Goal: Navigation & Orientation: Find specific page/section

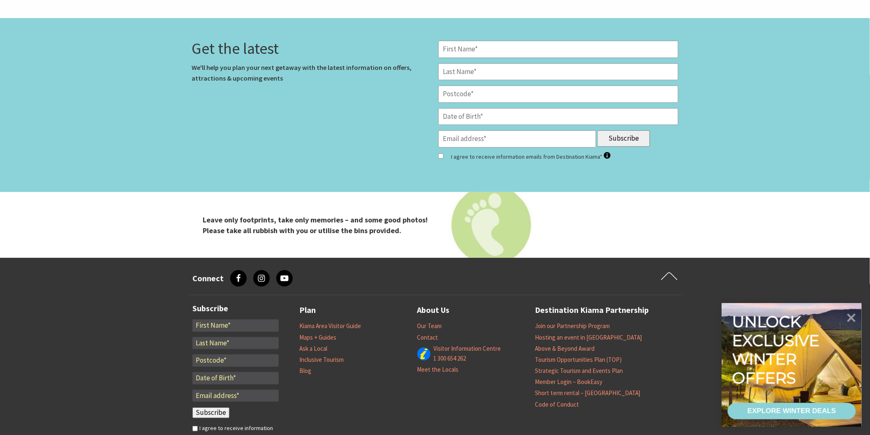
scroll to position [2751, 0]
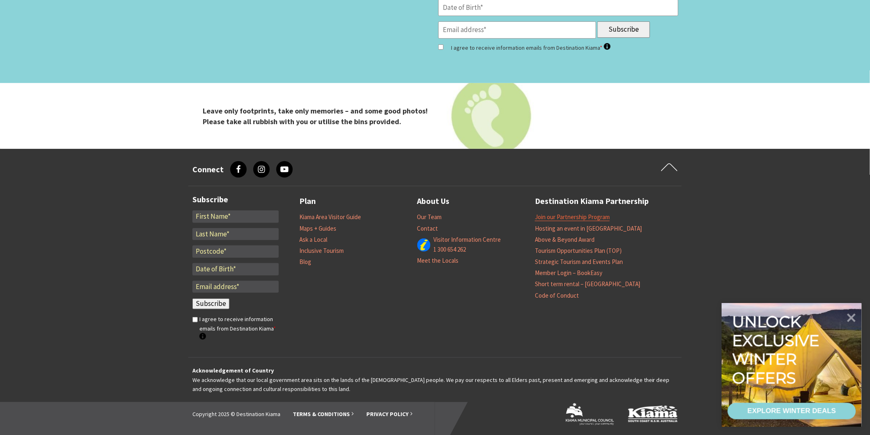
click at [543, 216] on link "Join our Partnership Program" at bounding box center [572, 217] width 75 height 8
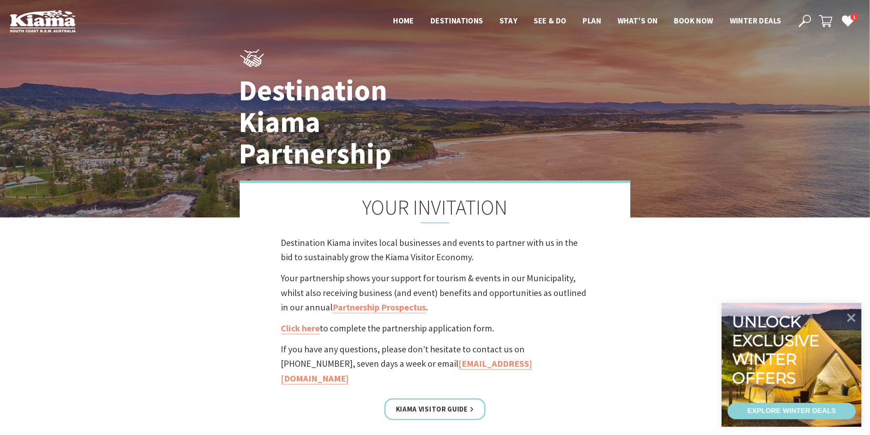
click at [801, 13] on header "Open Nav Close Nav Home Destinations Towns & Villages Kiama Gerringong Gerroa J…" at bounding box center [435, 21] width 870 height 42
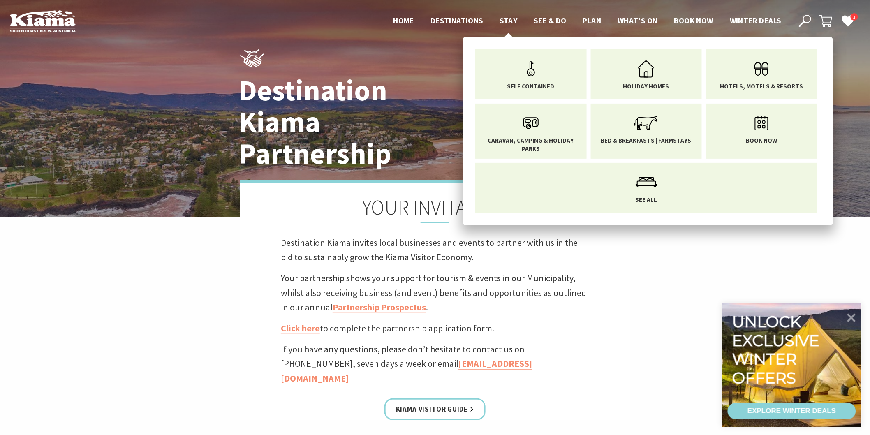
click at [503, 19] on span "Stay" at bounding box center [509, 21] width 18 height 10
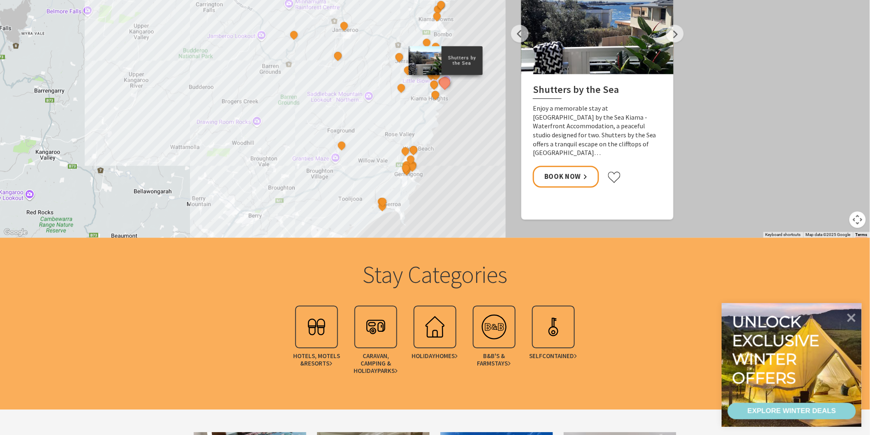
scroll to position [823, 0]
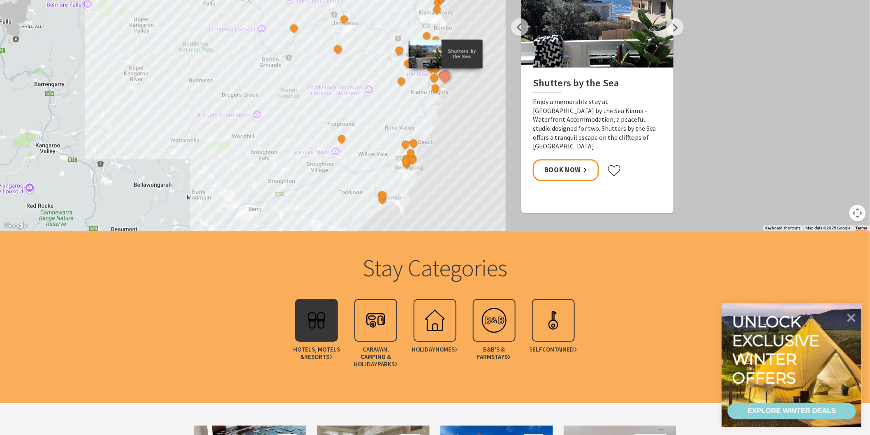
click at [301, 323] on div at bounding box center [316, 320] width 43 height 43
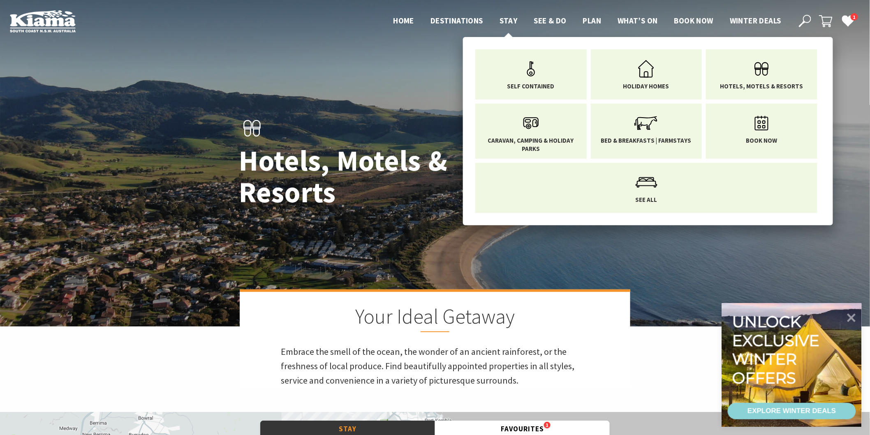
click at [508, 17] on span "Stay" at bounding box center [509, 21] width 18 height 10
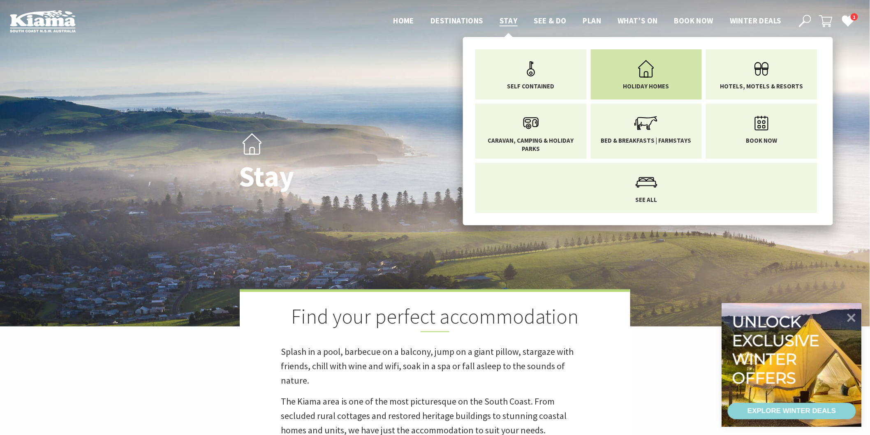
click at [626, 72] on link "Holiday Homes" at bounding box center [646, 73] width 99 height 35
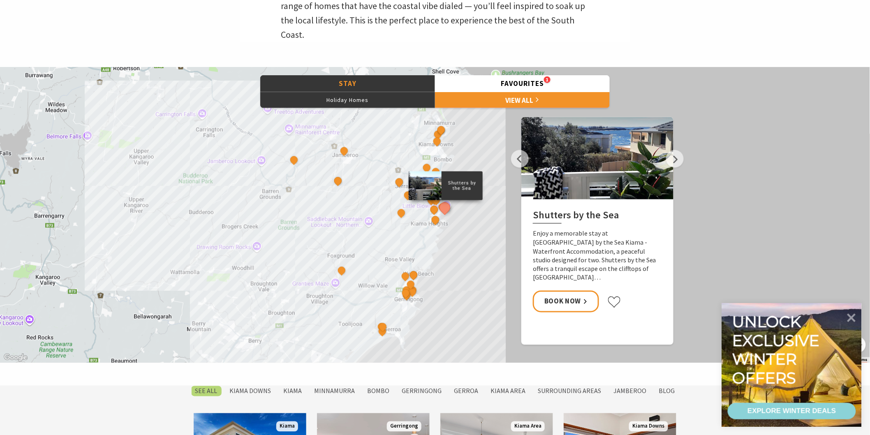
scroll to position [274, 0]
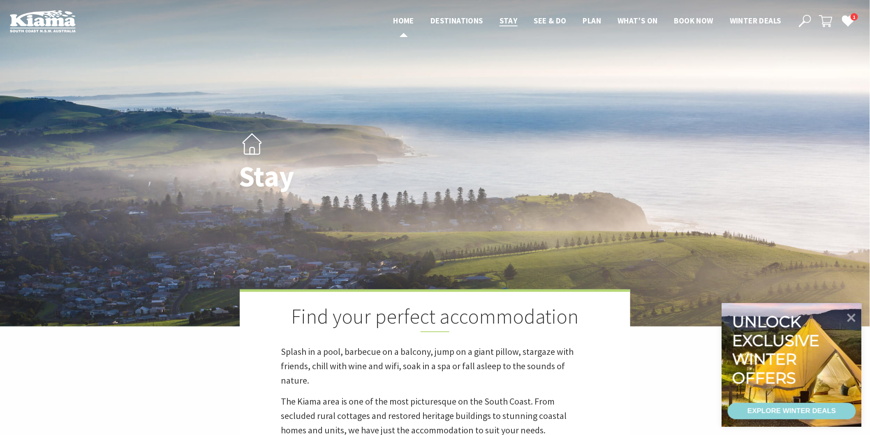
click at [395, 22] on span "Home" at bounding box center [404, 21] width 21 height 10
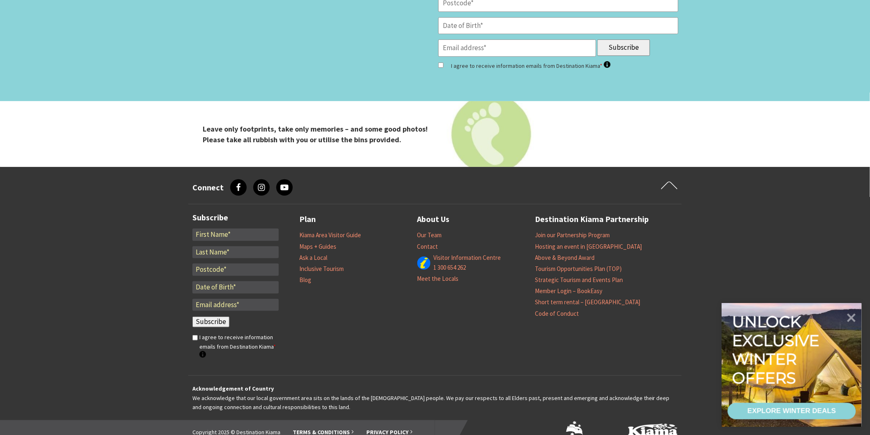
scroll to position [2747, 0]
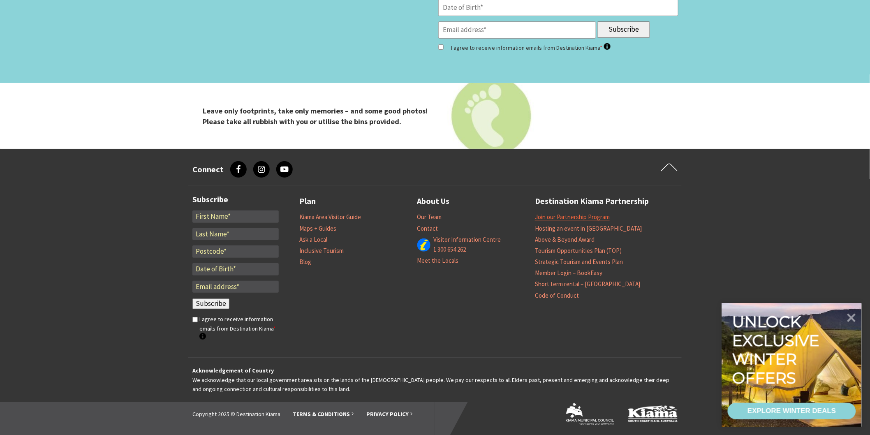
click at [543, 214] on link "Join our Partnership Program" at bounding box center [572, 217] width 75 height 8
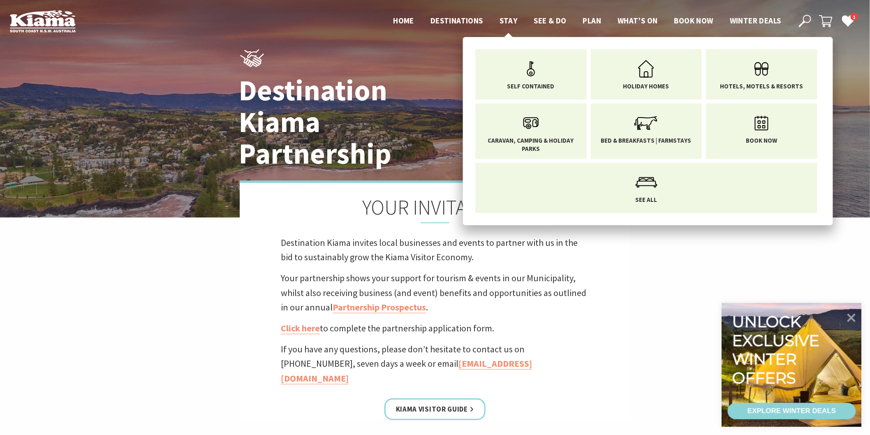
click at [512, 23] on span "Stay" at bounding box center [509, 21] width 18 height 10
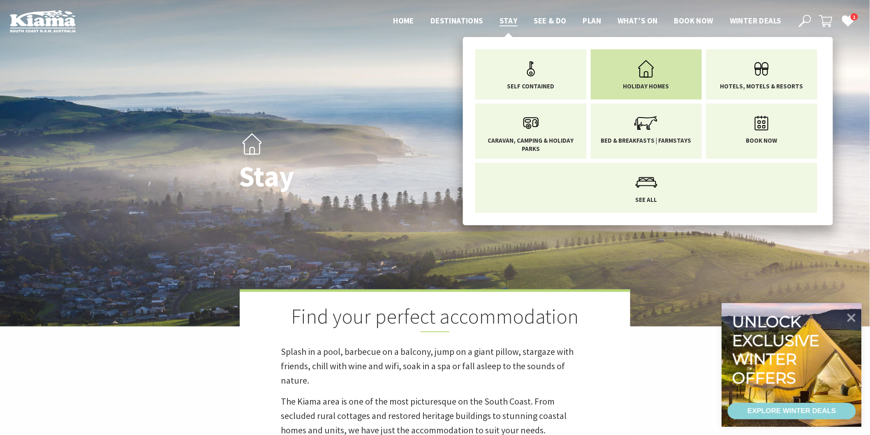
click at [631, 77] on link "Holiday Homes" at bounding box center [646, 73] width 99 height 35
